Goal: Task Accomplishment & Management: Manage account settings

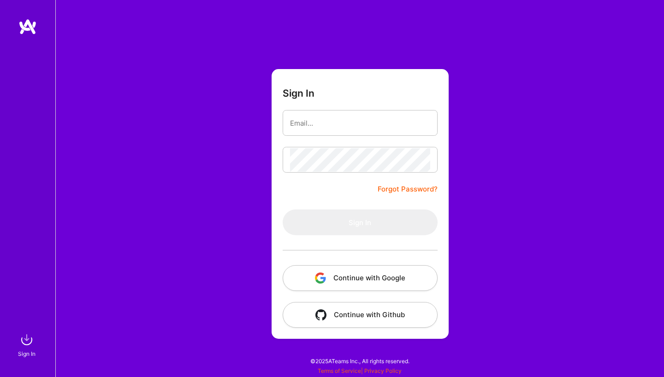
click at [364, 276] on button "Continue with Google" at bounding box center [359, 278] width 155 height 26
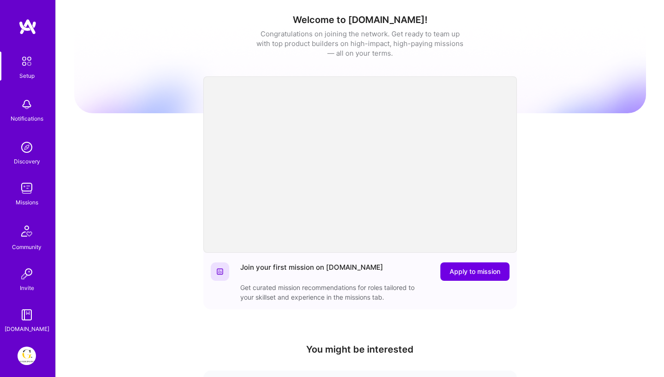
click at [26, 359] on img at bounding box center [27, 356] width 18 height 18
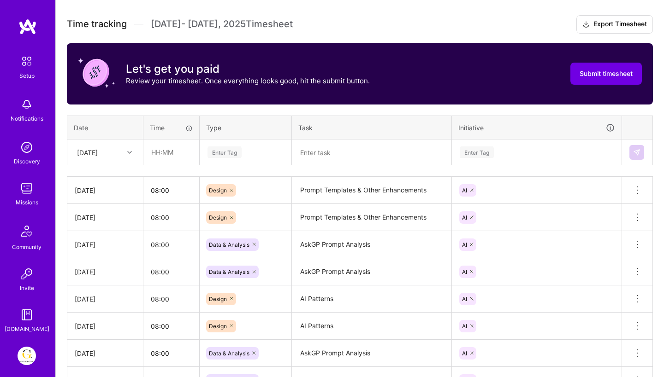
scroll to position [265, 0]
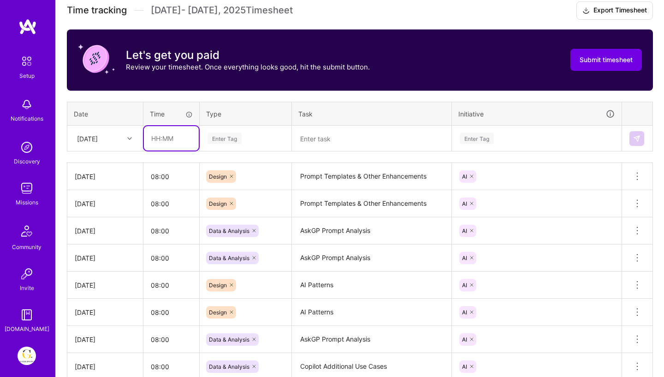
click at [188, 138] on input "text" at bounding box center [171, 138] width 55 height 24
type input "08:00"
click at [230, 140] on div "Enter Tag" at bounding box center [224, 138] width 34 height 14
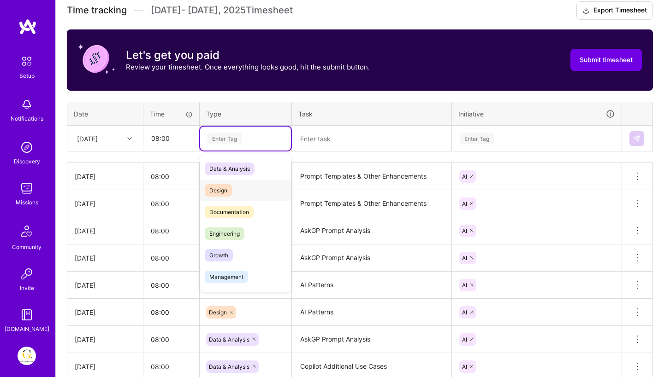
click at [232, 194] on div "Design" at bounding box center [245, 191] width 91 height 22
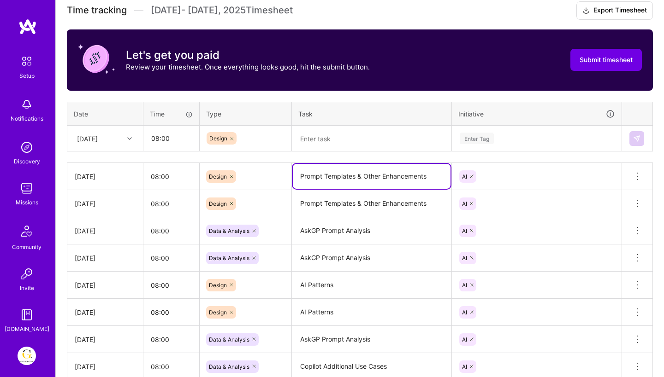
drag, startPoint x: 302, startPoint y: 178, endPoint x: 444, endPoint y: 178, distance: 141.5
click at [444, 178] on textarea "Prompt Templates & Other Enhancements" at bounding box center [372, 176] width 158 height 25
click at [427, 179] on textarea "Prompt Templates & Other Enhancements" at bounding box center [372, 176] width 158 height 25
drag, startPoint x: 431, startPoint y: 179, endPoint x: 297, endPoint y: 179, distance: 133.6
click at [297, 179] on textarea "Prompt Templates & Other Enhancements" at bounding box center [372, 176] width 158 height 25
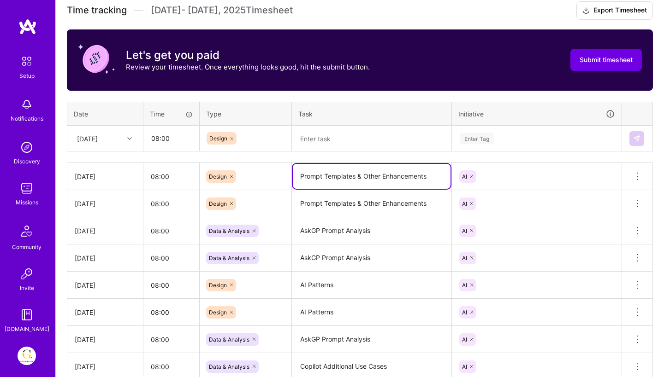
click at [313, 140] on textarea at bounding box center [372, 139] width 158 height 24
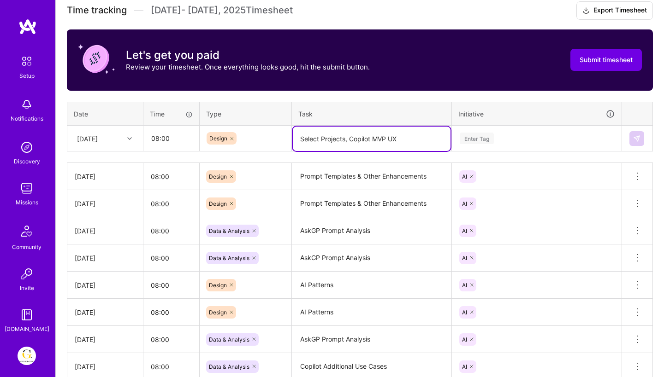
type textarea "Select Projects, Copilot MVP UX"
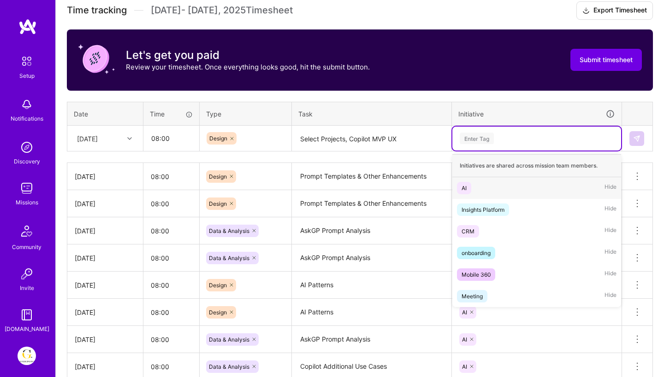
click at [472, 133] on div "Enter Tag" at bounding box center [476, 138] width 34 height 14
click at [471, 193] on div "AI Hide" at bounding box center [536, 188] width 169 height 22
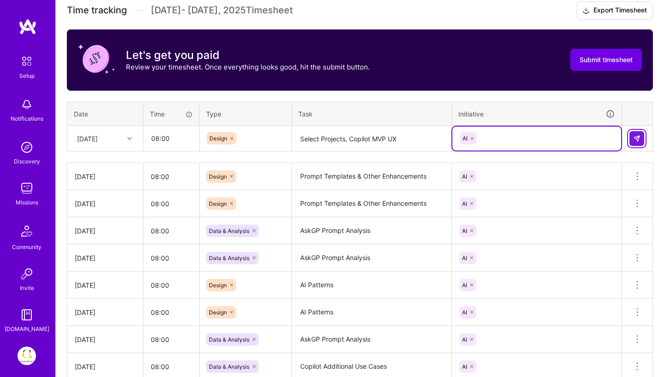
click at [636, 143] on button at bounding box center [636, 138] width 15 height 15
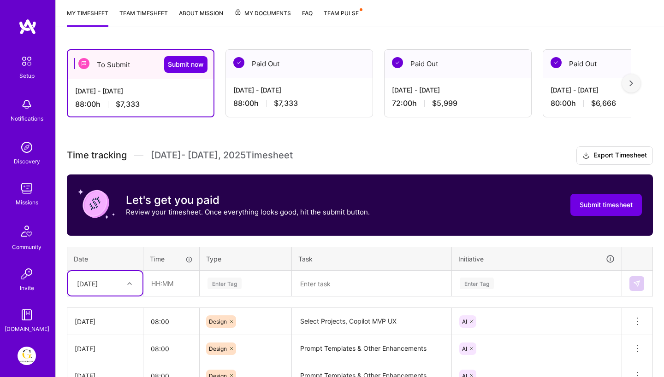
scroll to position [0, 0]
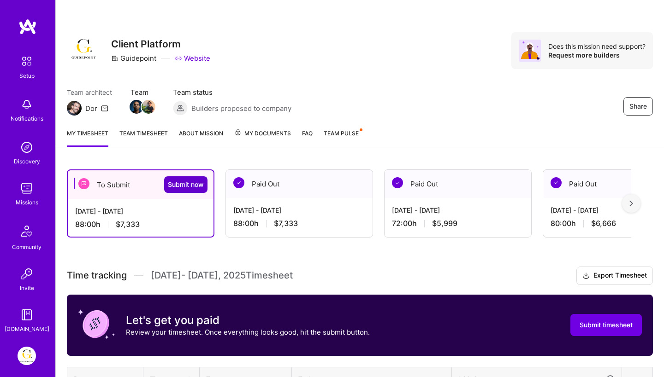
click at [190, 184] on span "Submit now" at bounding box center [186, 184] width 36 height 9
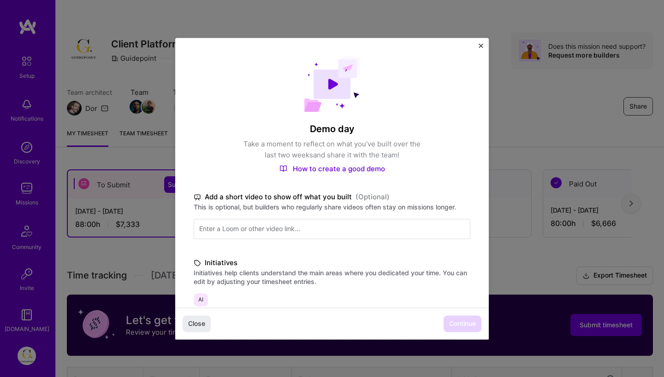
scroll to position [188, 0]
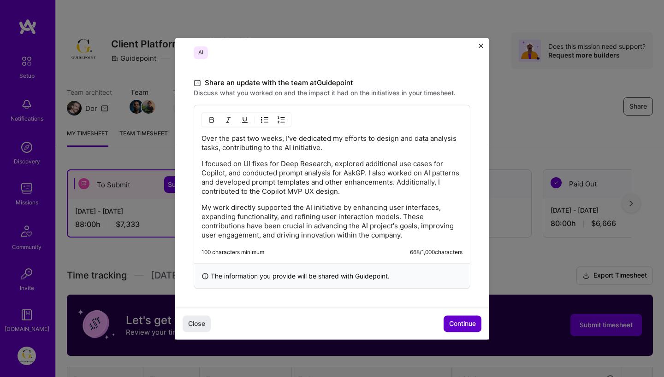
click at [452, 324] on span "Continue" at bounding box center [462, 323] width 27 height 9
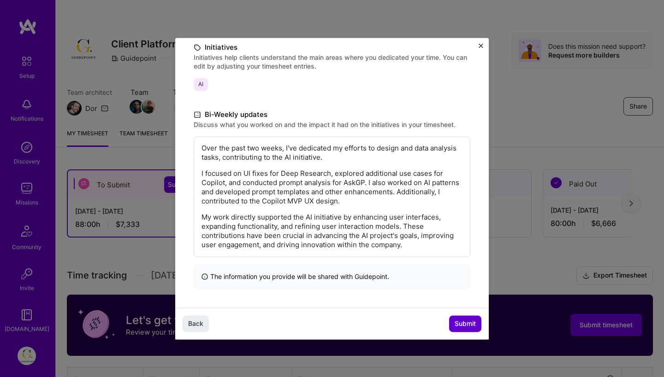
click at [461, 322] on span "Submit" at bounding box center [464, 323] width 21 height 9
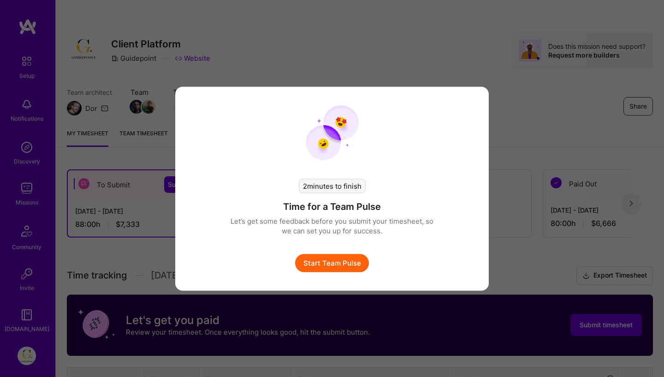
click at [343, 259] on button "Start Team Pulse" at bounding box center [332, 263] width 74 height 18
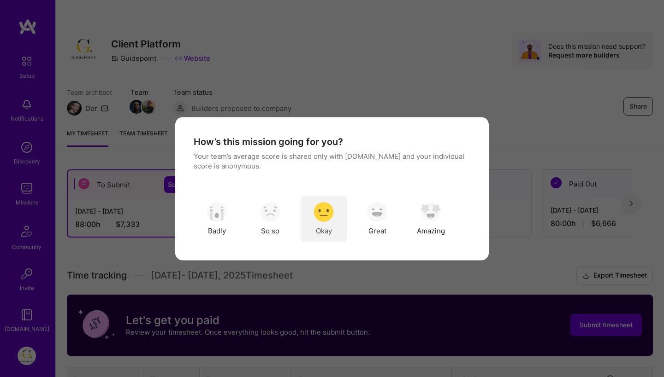
click at [330, 207] on img "modal" at bounding box center [323, 212] width 20 height 20
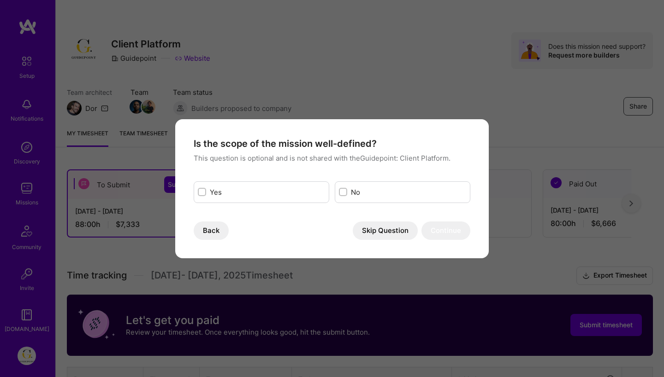
click at [347, 191] on div "No" at bounding box center [402, 193] width 135 height 22
click at [209, 185] on div "Yes" at bounding box center [261, 193] width 135 height 22
click at [203, 192] on input "modal" at bounding box center [203, 192] width 6 height 6
checkbox input "true"
click at [344, 194] on input "modal" at bounding box center [344, 192] width 6 height 6
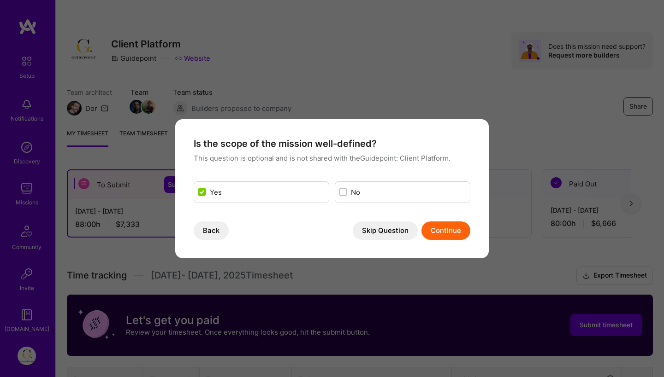
checkbox input "true"
click at [201, 193] on input "modal" at bounding box center [203, 192] width 6 height 6
checkbox input "true"
checkbox input "false"
click at [447, 235] on button "Continue" at bounding box center [445, 231] width 49 height 18
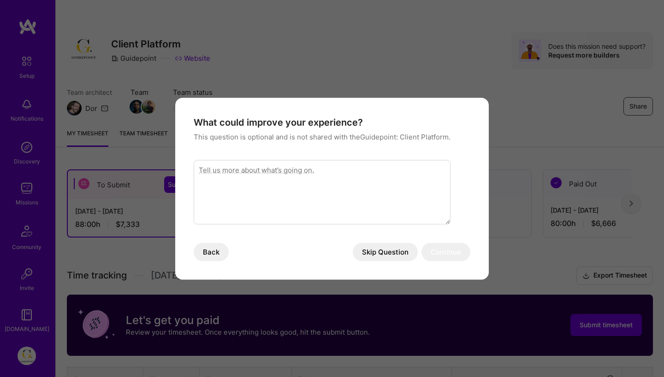
click at [404, 251] on button "Skip Question" at bounding box center [385, 252] width 65 height 18
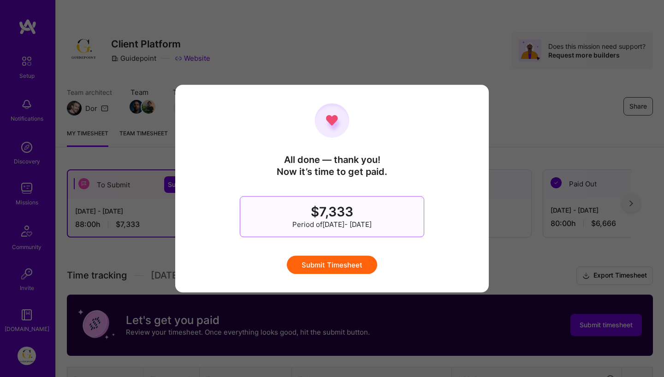
click at [363, 263] on button "Submit Timesheet" at bounding box center [332, 265] width 90 height 18
